Goal: Task Accomplishment & Management: Complete application form

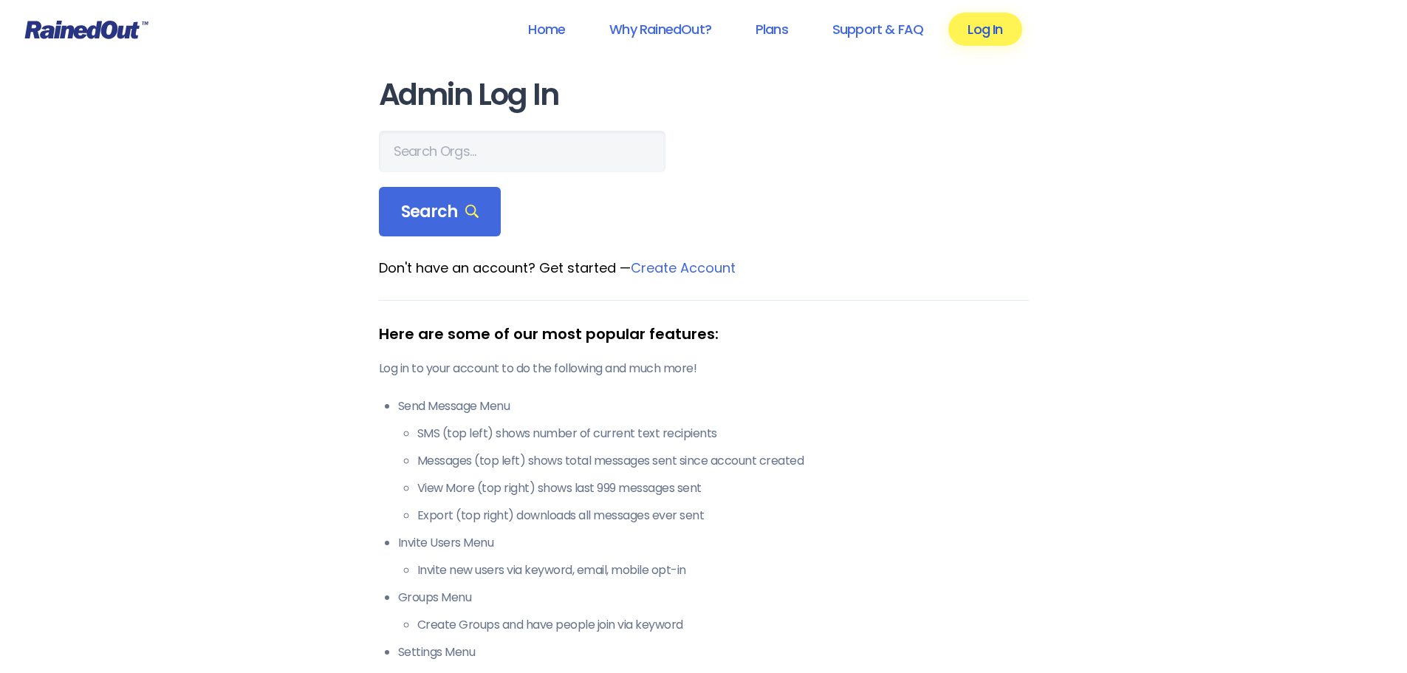
click at [995, 27] on link "Log In" at bounding box center [984, 29] width 73 height 33
click at [439, 147] on input "text" at bounding box center [522, 151] width 287 height 41
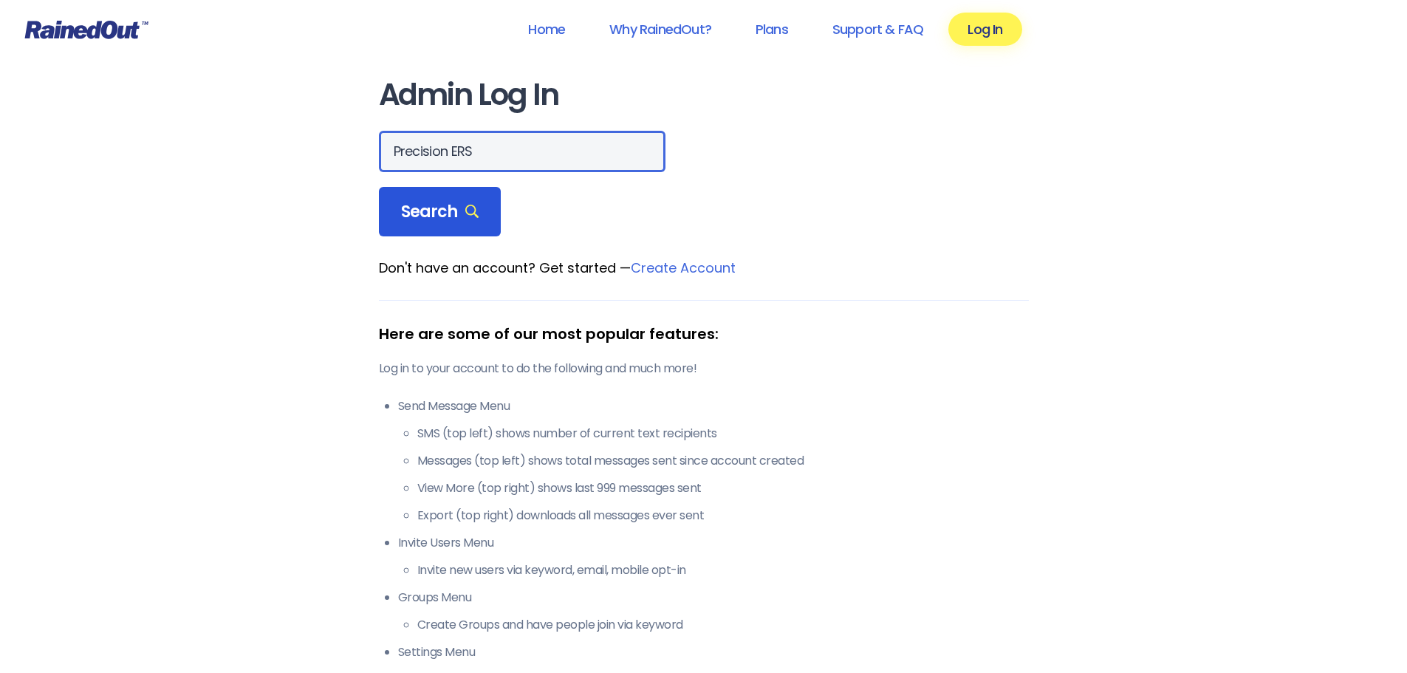
type input "Precision ERS"
click at [432, 214] on span "Search" at bounding box center [440, 212] width 78 height 21
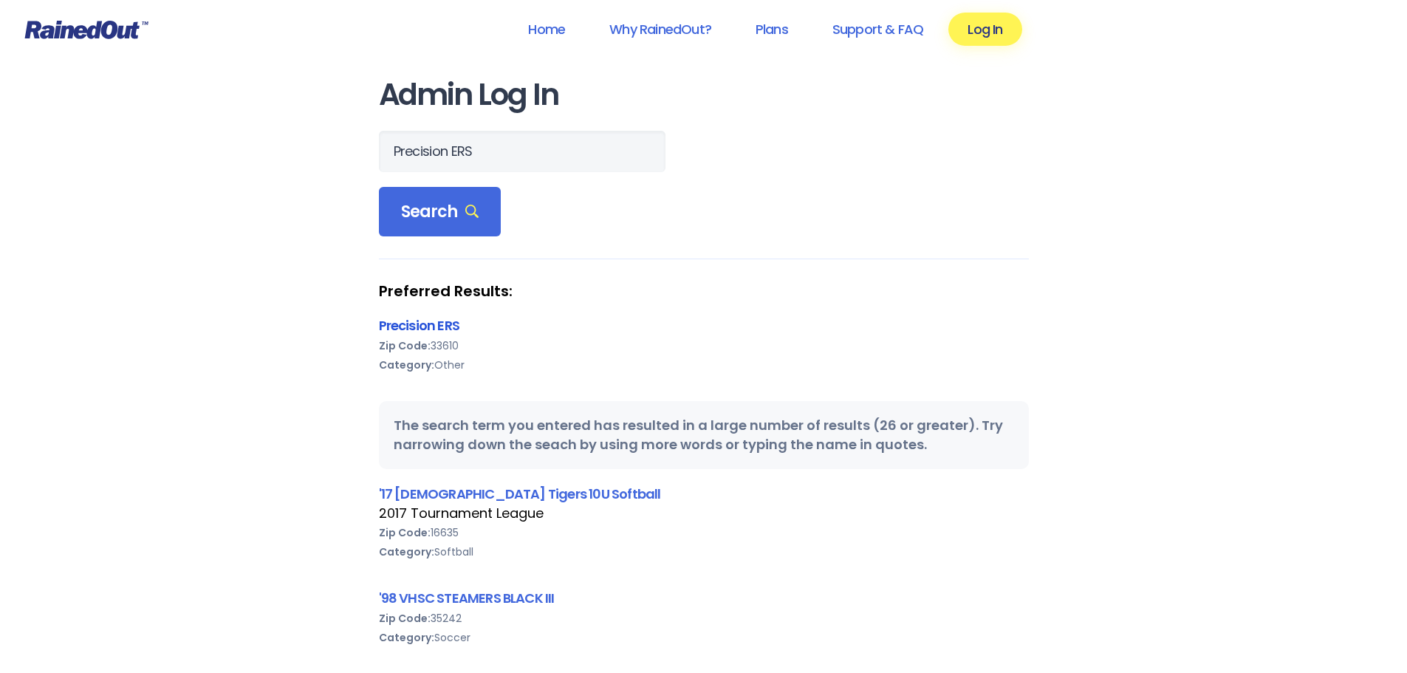
click at [428, 326] on link "Precision ERS" at bounding box center [419, 325] width 80 height 18
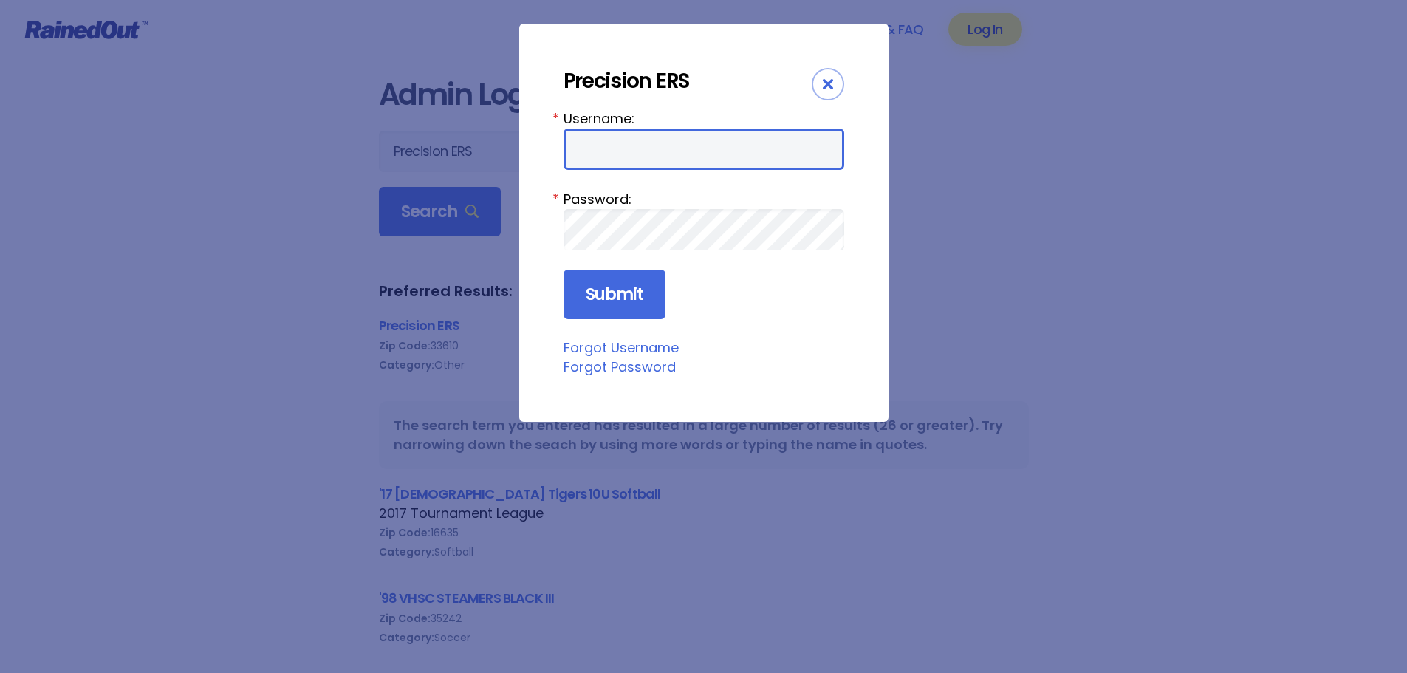
click at [600, 145] on input "Username:" at bounding box center [703, 149] width 281 height 41
type input "kelliehall"
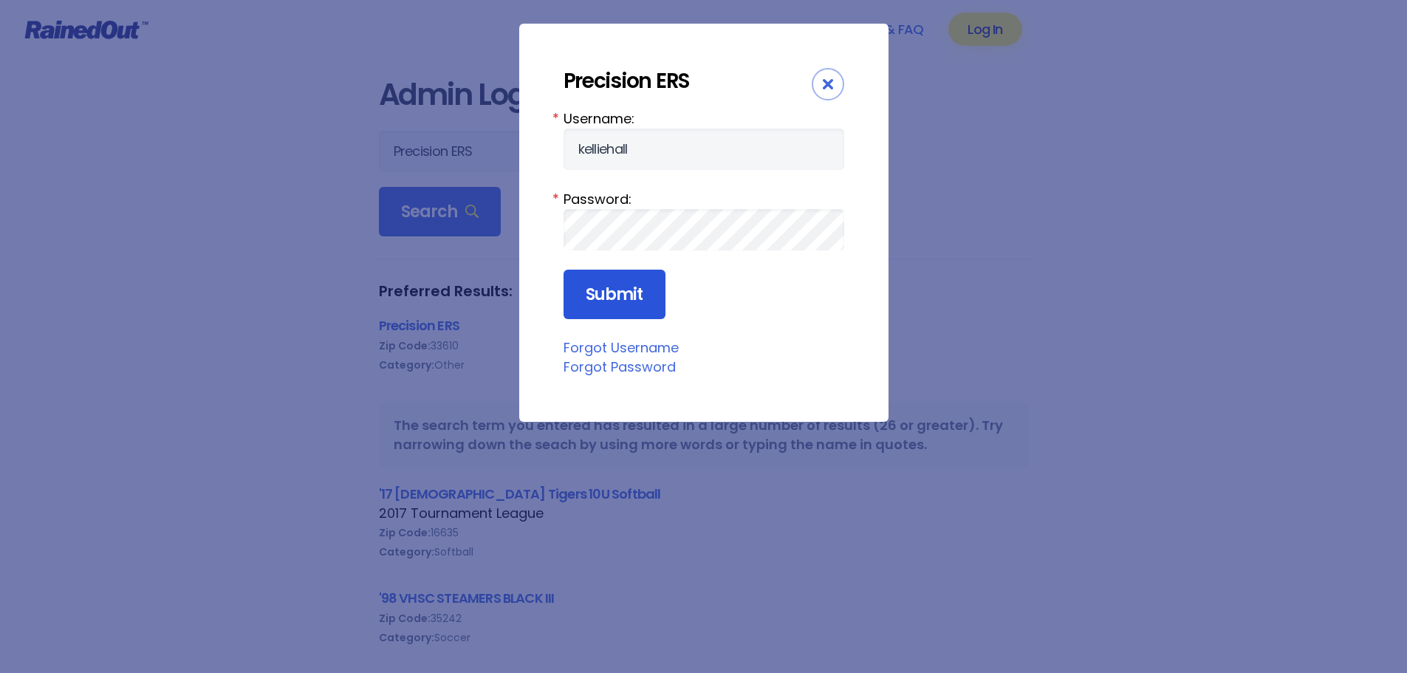
click at [596, 291] on input "Submit" at bounding box center [614, 295] width 102 height 50
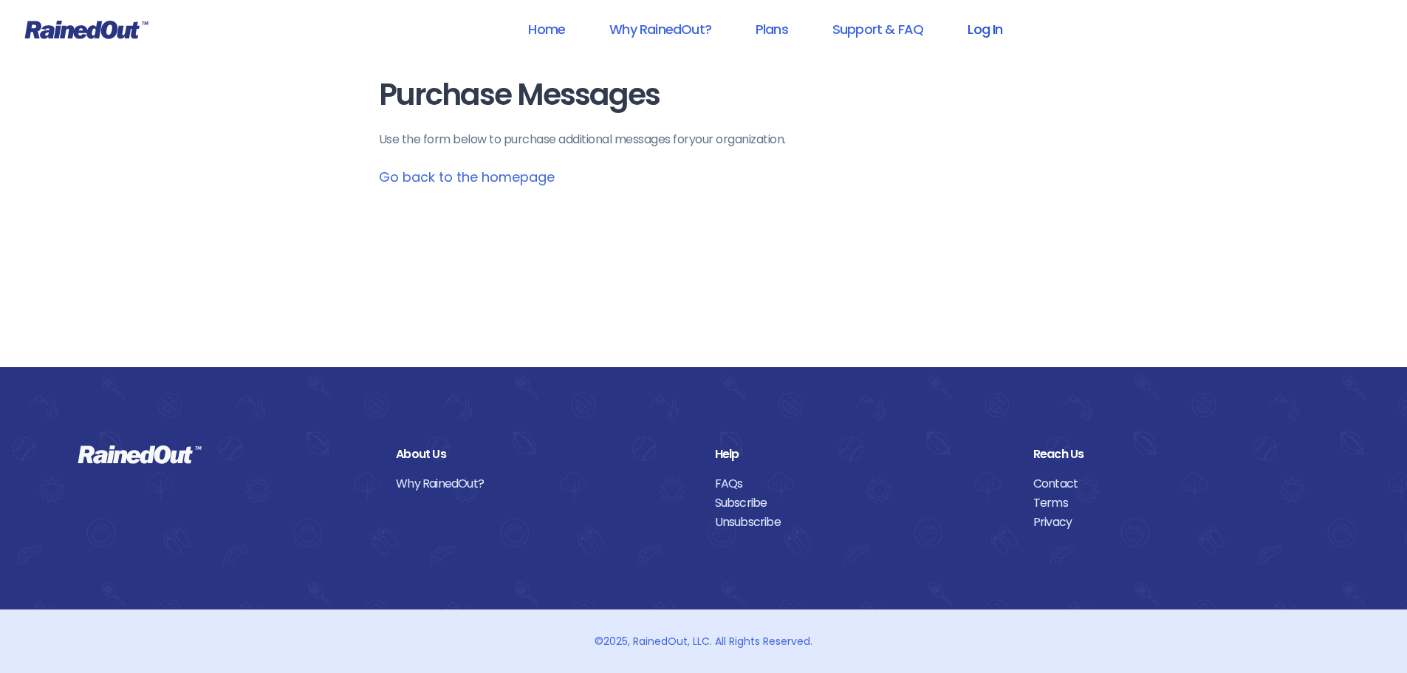
click at [972, 27] on link "Log In" at bounding box center [984, 29] width 73 height 33
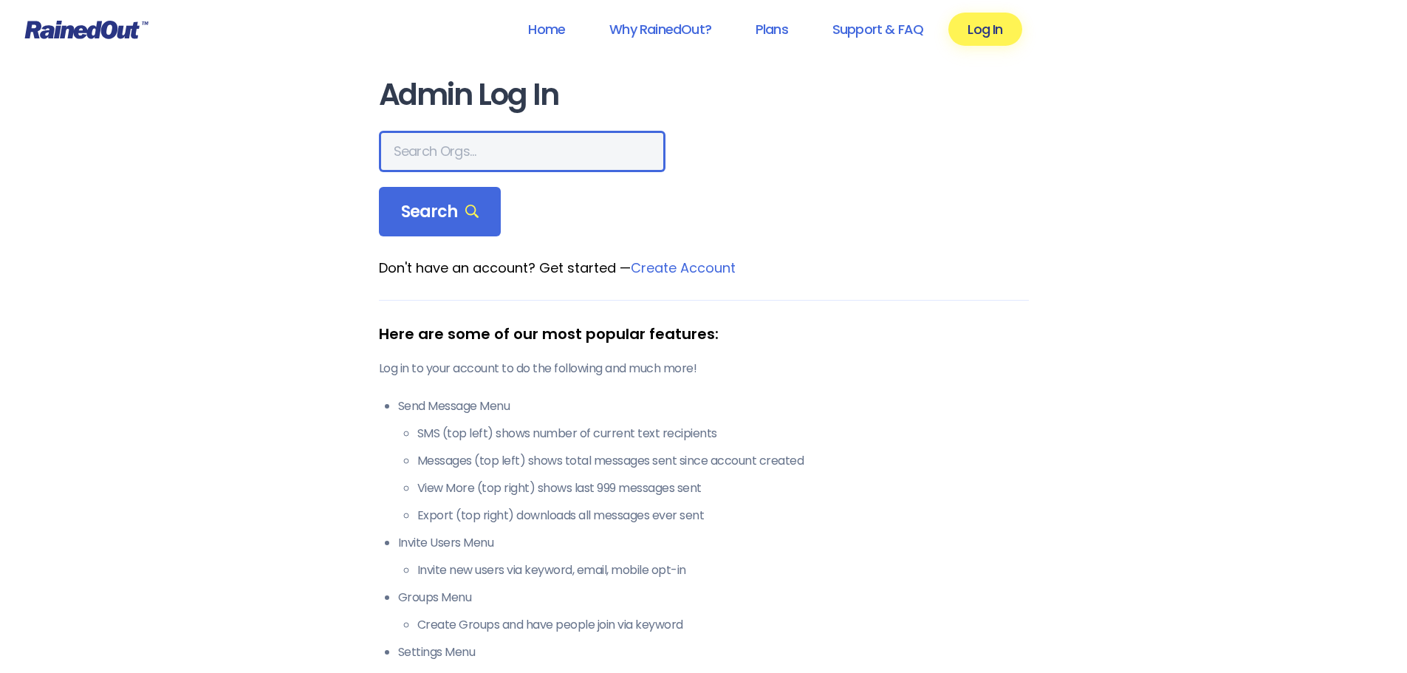
click at [443, 147] on input "text" at bounding box center [522, 151] width 287 height 41
type input "Precision ERS"
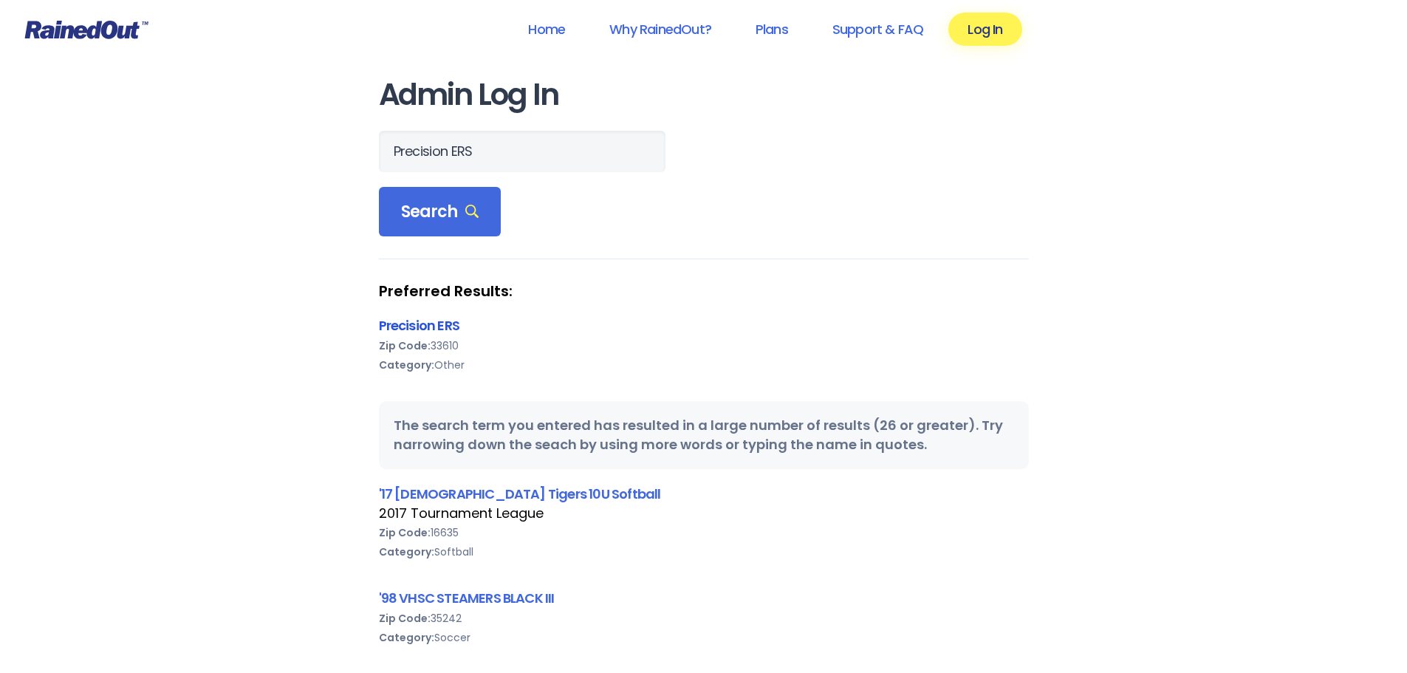
click at [417, 332] on link "Precision ERS" at bounding box center [419, 325] width 80 height 18
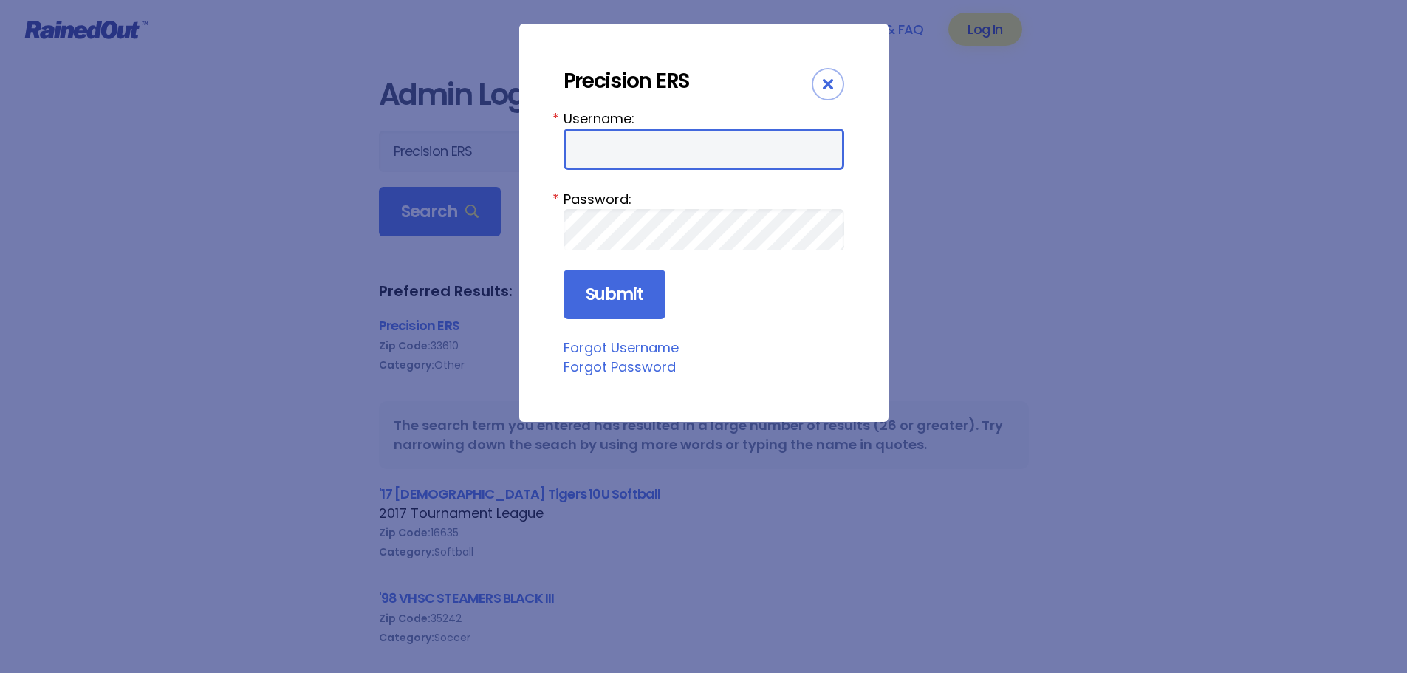
click at [599, 143] on input "Username:" at bounding box center [703, 149] width 281 height 41
type input "PERS"
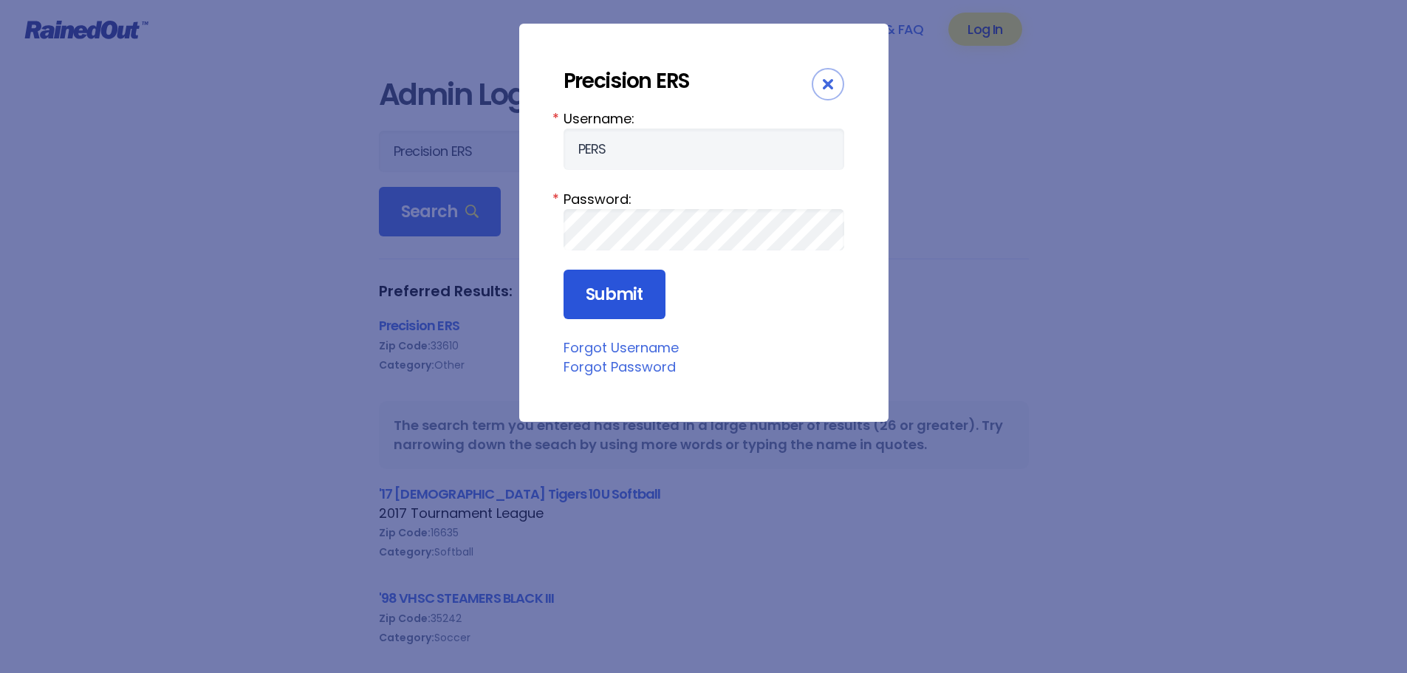
click at [600, 287] on input "Submit" at bounding box center [614, 295] width 102 height 50
